Goal: Task Accomplishment & Management: Manage account settings

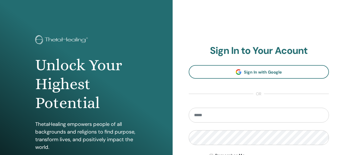
click at [212, 120] on input "email" at bounding box center [259, 115] width 140 height 15
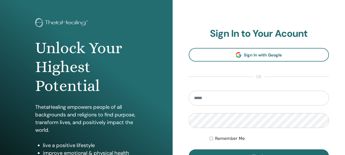
scroll to position [26, 0]
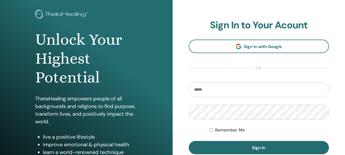
click at [210, 90] on input "email" at bounding box center [259, 89] width 140 height 15
type input "**********"
drag, startPoint x: 214, startPoint y: 24, endPoint x: 210, endPoint y: 26, distance: 4.7
click at [210, 26] on h2 "Sign In to Your Acount" at bounding box center [259, 25] width 140 height 12
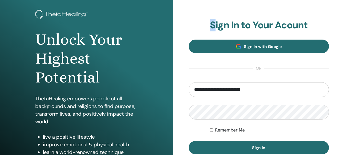
copy h2 "S"
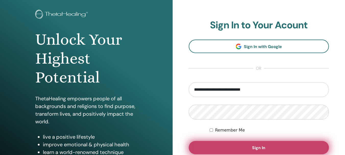
click at [234, 152] on button "Sign In" at bounding box center [259, 147] width 140 height 13
